Goal: Transaction & Acquisition: Purchase product/service

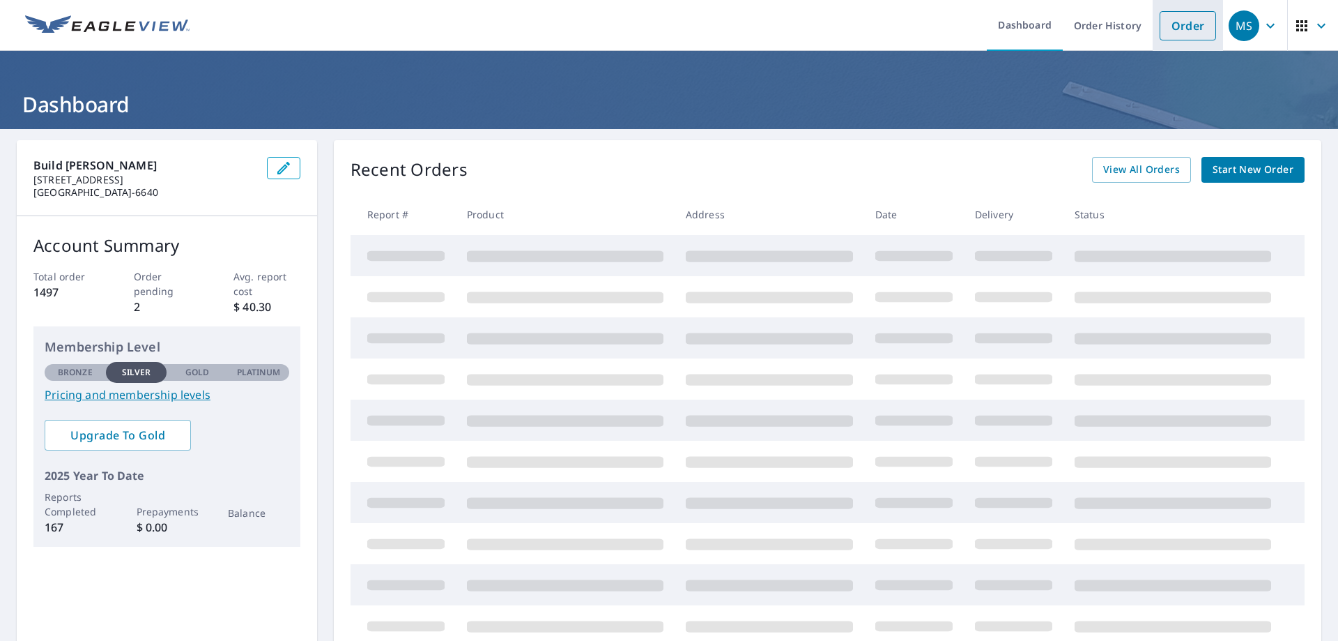
click at [1160, 31] on link "Order" at bounding box center [1188, 25] width 56 height 29
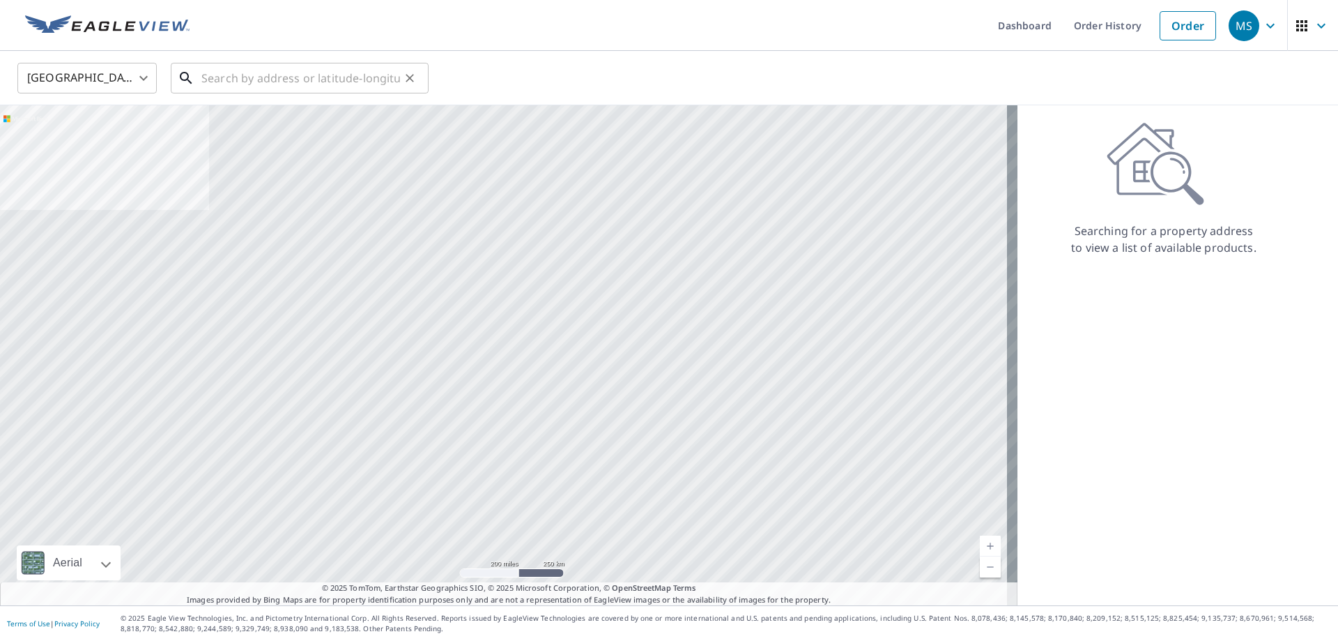
click at [293, 83] on input "text" at bounding box center [300, 78] width 199 height 39
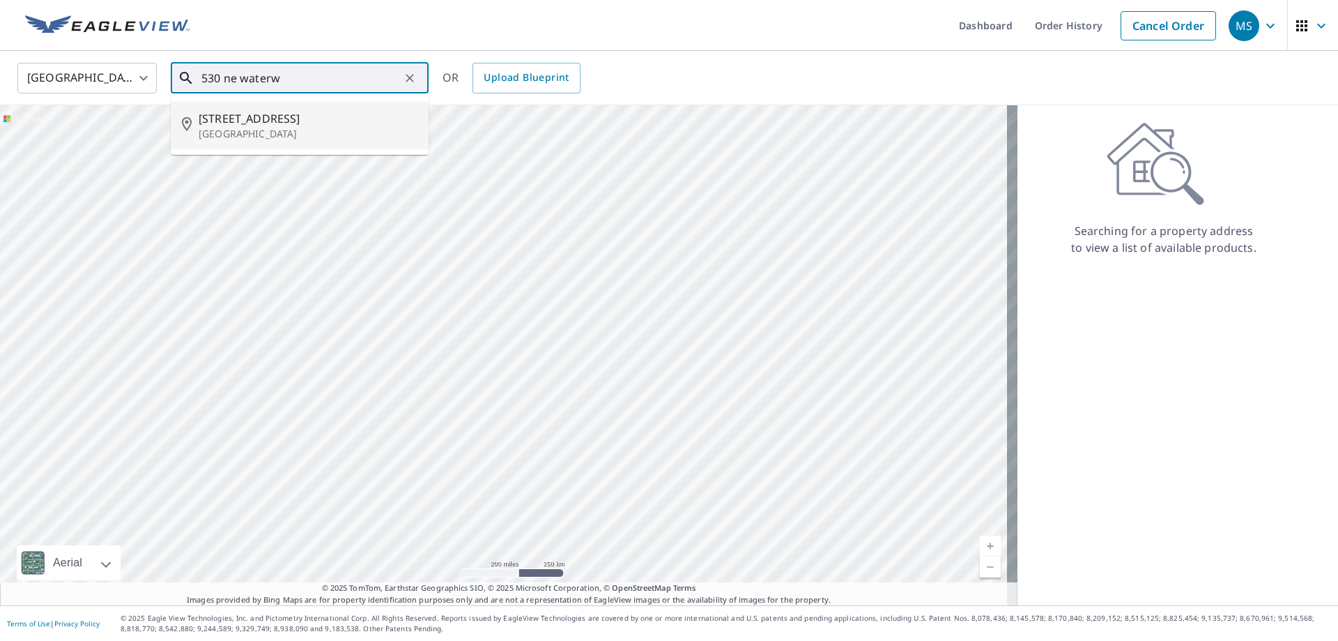
click at [301, 123] on span "530 Ne Waterway Ln" at bounding box center [308, 118] width 219 height 17
type input "530 Ne Waterway Ln Boca Raton, FL 33432"
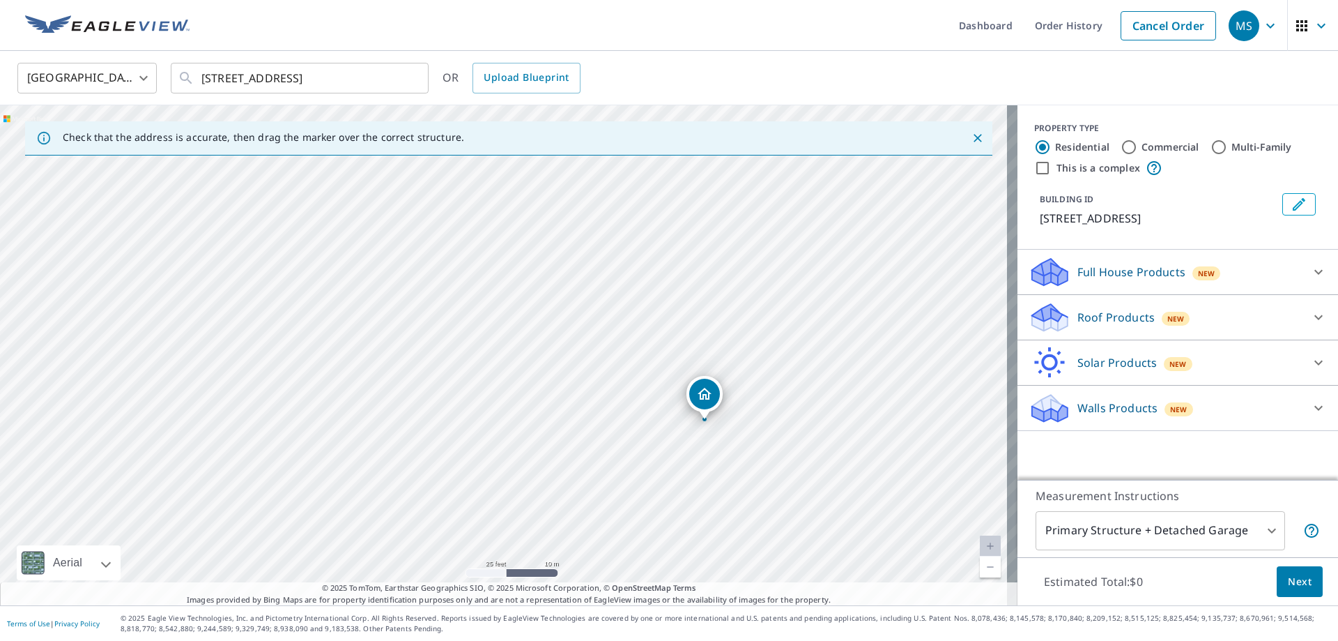
drag, startPoint x: 706, startPoint y: 475, endPoint x: 607, endPoint y: 391, distance: 130.0
click at [607, 391] on div "530 NE Waterway Ln Boca Raton, FL 33432" at bounding box center [509, 355] width 1018 height 500
click at [1097, 314] on p "Roof Products" at bounding box center [1116, 317] width 77 height 17
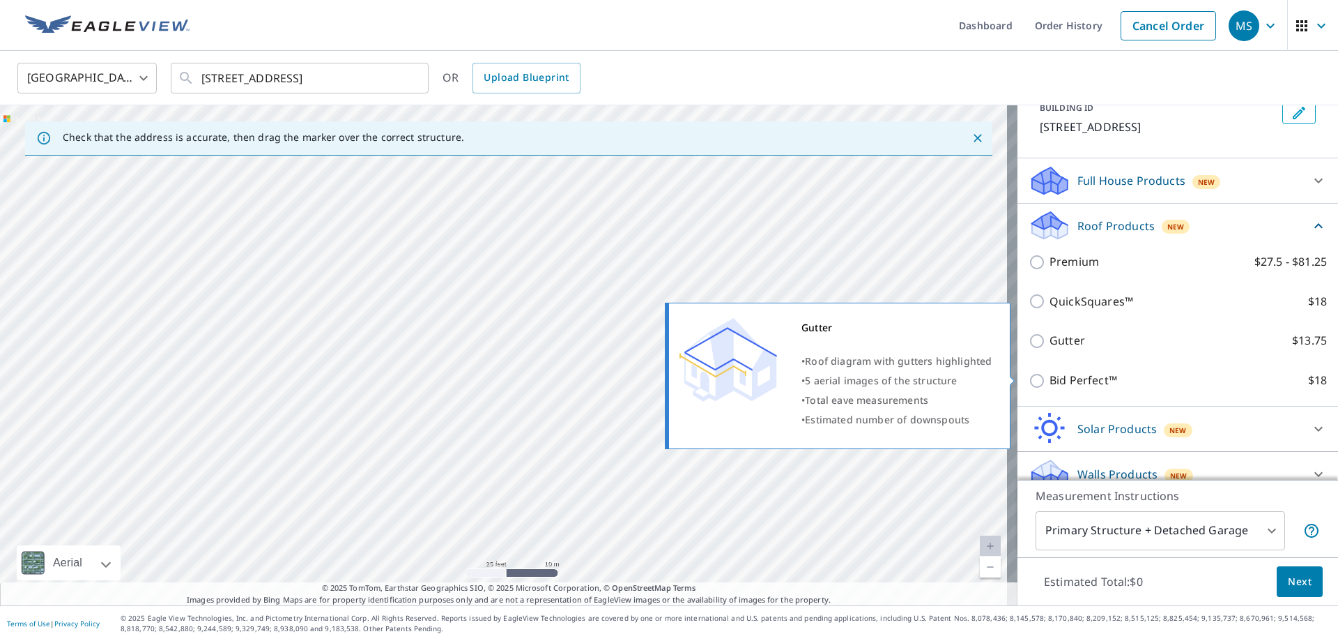
scroll to position [125, 0]
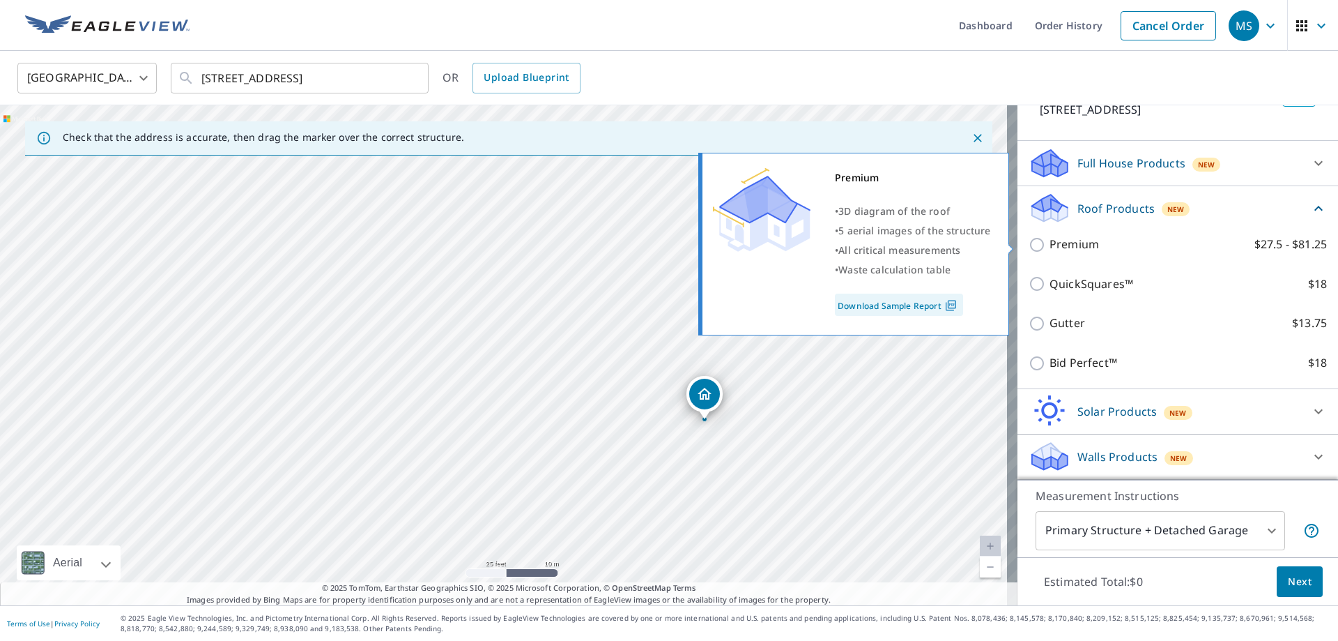
click at [1062, 244] on p "Premium" at bounding box center [1074, 244] width 49 height 17
click at [1050, 244] on input "Premium $27.5 - $81.25" at bounding box center [1039, 244] width 21 height 17
checkbox input "true"
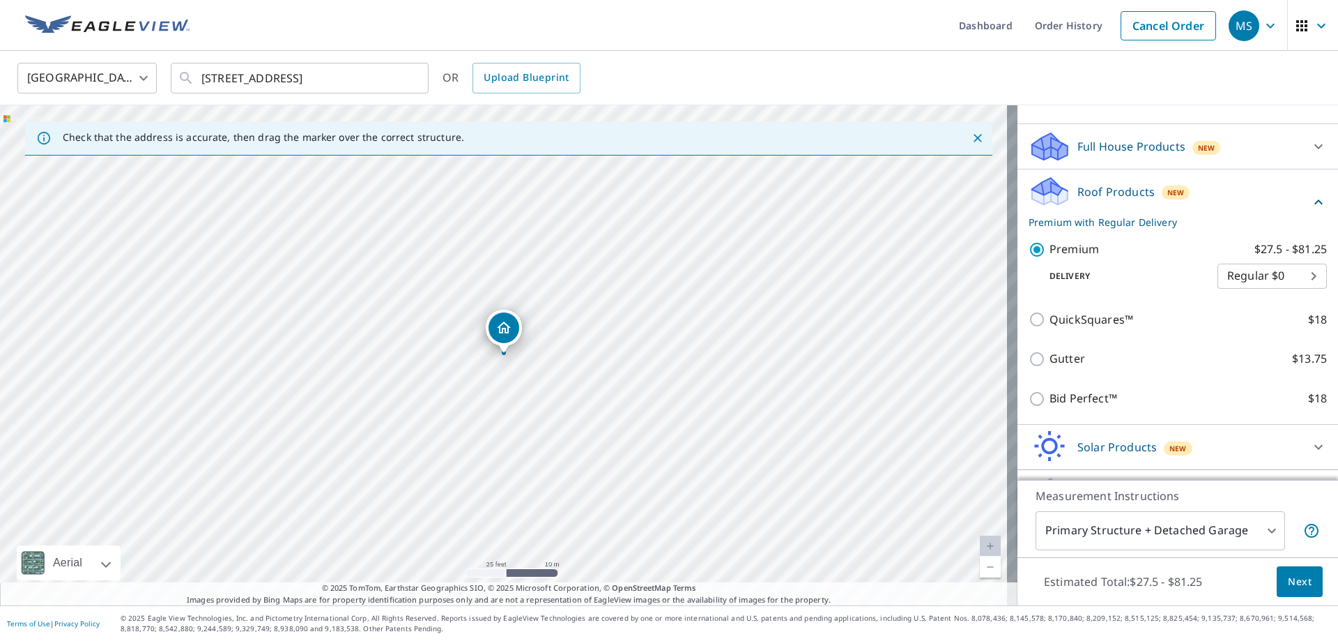
click at [1299, 584] on span "Next" at bounding box center [1300, 581] width 24 height 17
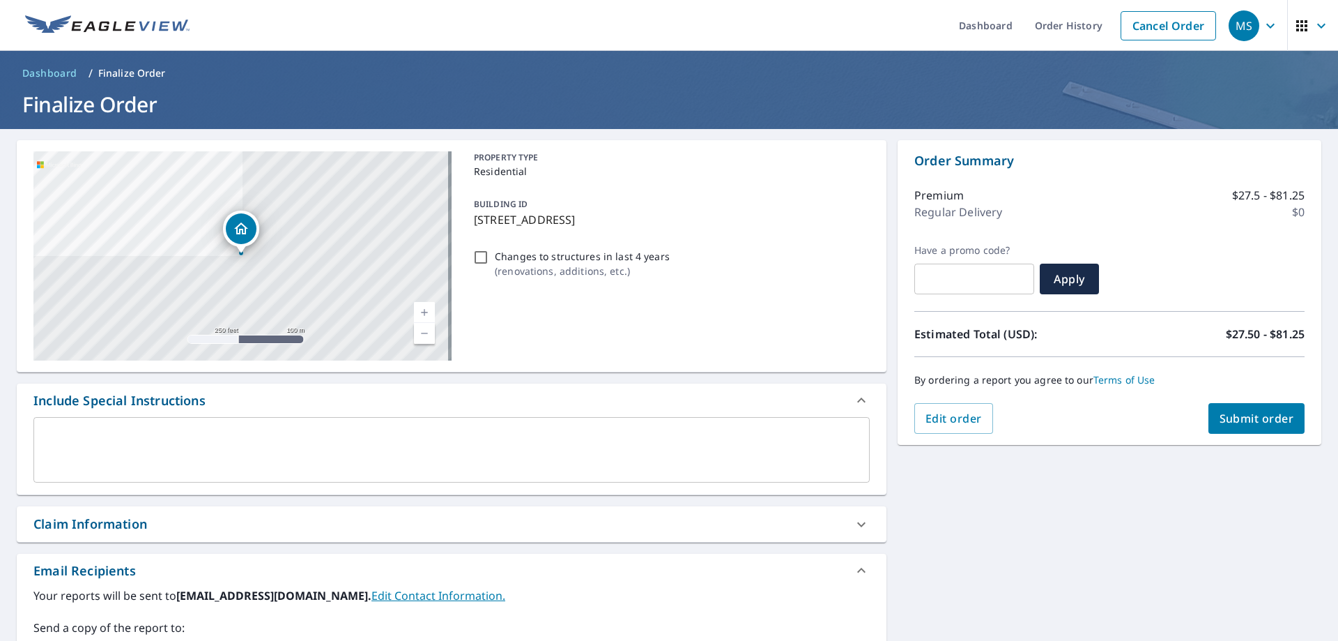
click at [1291, 420] on button "Submit order" at bounding box center [1257, 418] width 97 height 31
checkbox input "true"
